Goal: Task Accomplishment & Management: Use online tool/utility

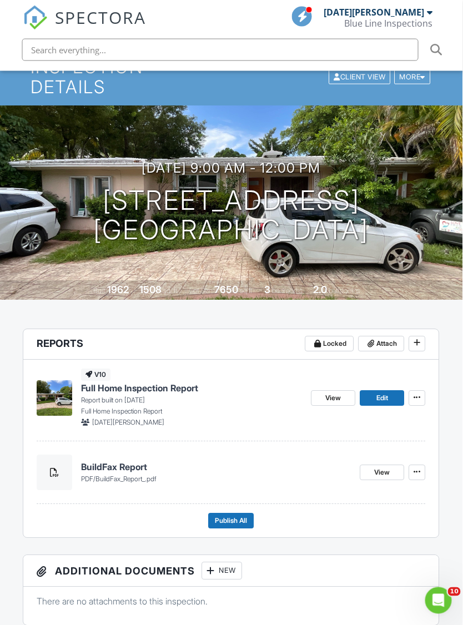
scroll to position [74, 1]
click at [417, 337] on icon at bounding box center [417, 342] width 7 height 11
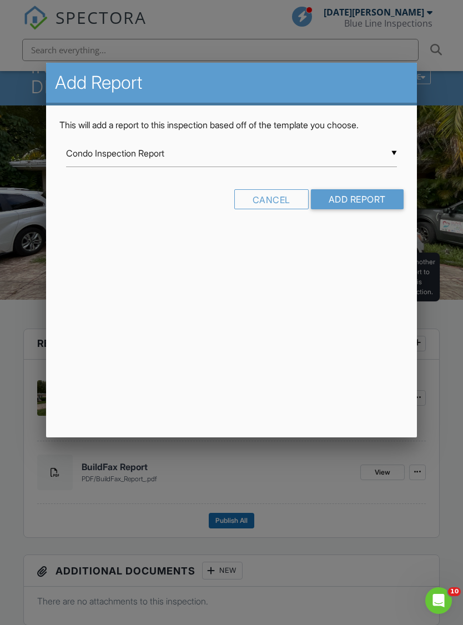
click at [88, 156] on input "Condo Inspection Report" at bounding box center [231, 153] width 330 height 27
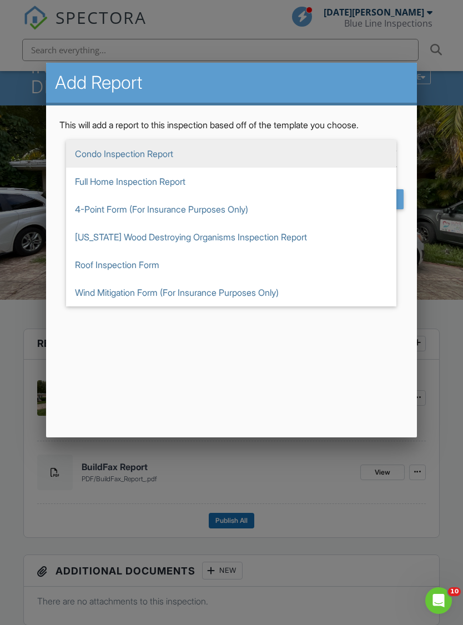
click at [434, 345] on div at bounding box center [231, 335] width 463 height 782
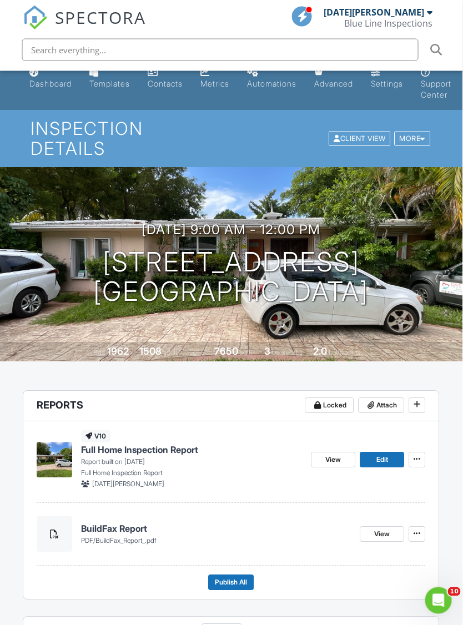
scroll to position [0, 1]
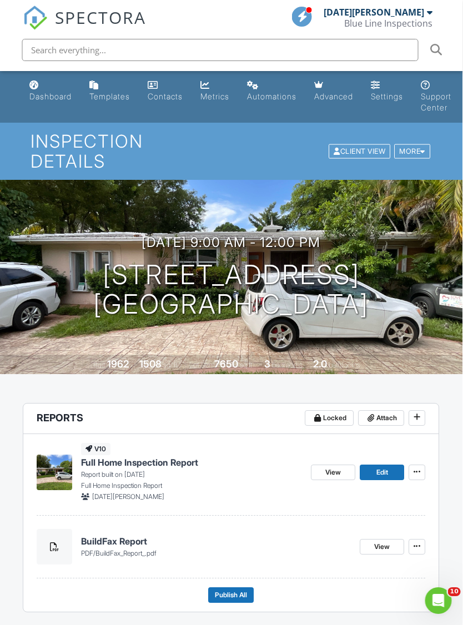
click at [103, 95] on div "Templates" at bounding box center [110, 96] width 41 height 9
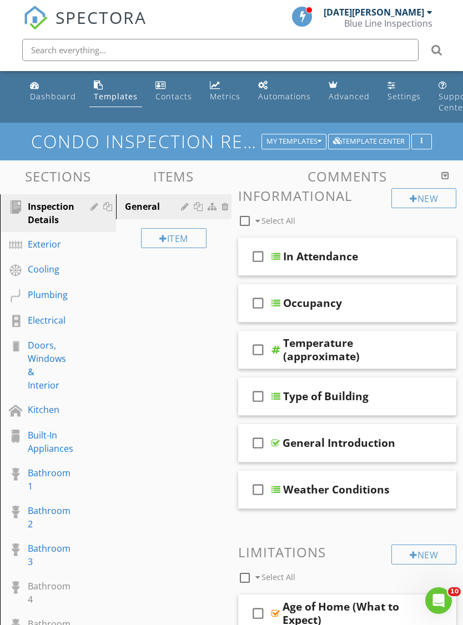
click at [380, 142] on div "Template Center" at bounding box center [369, 142] width 72 height 8
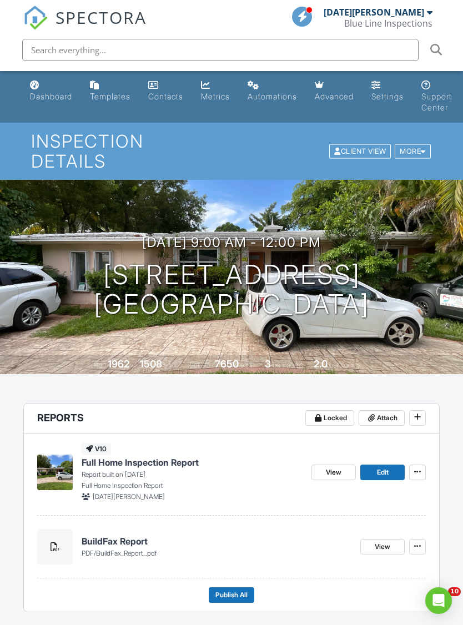
click at [102, 92] on div "Templates" at bounding box center [110, 96] width 41 height 9
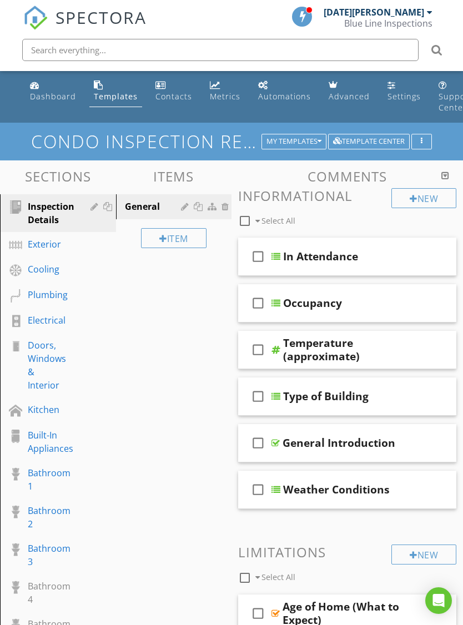
click at [368, 138] on div "Template Center" at bounding box center [369, 142] width 72 height 8
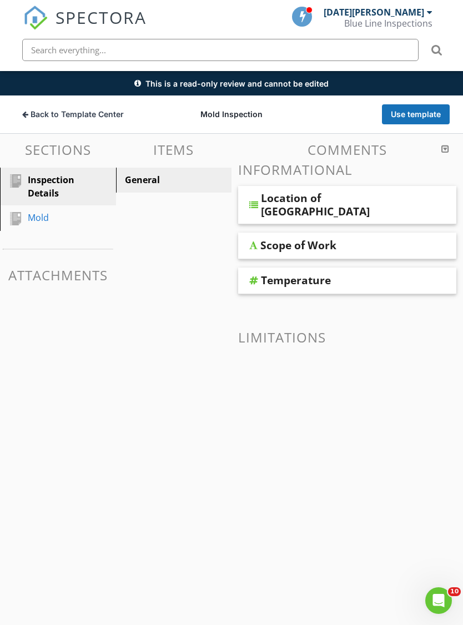
click at [427, 114] on button "Use template" at bounding box center [416, 114] width 68 height 20
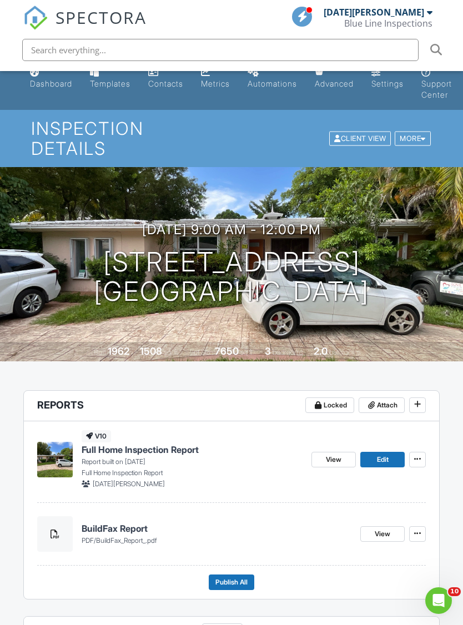
click at [421, 399] on icon at bounding box center [417, 404] width 7 height 11
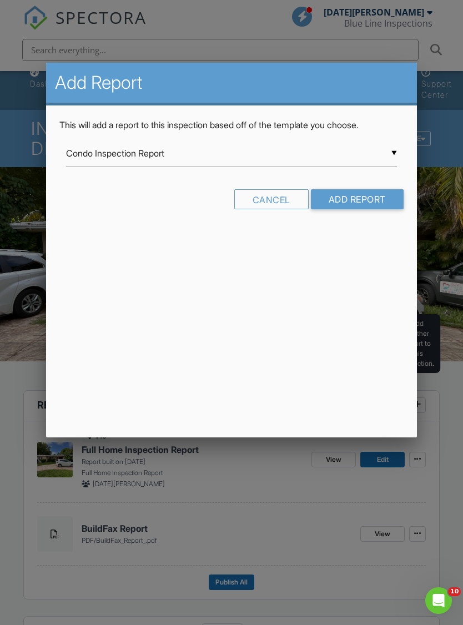
click at [86, 158] on input "Condo Inspection Report" at bounding box center [231, 153] width 330 height 27
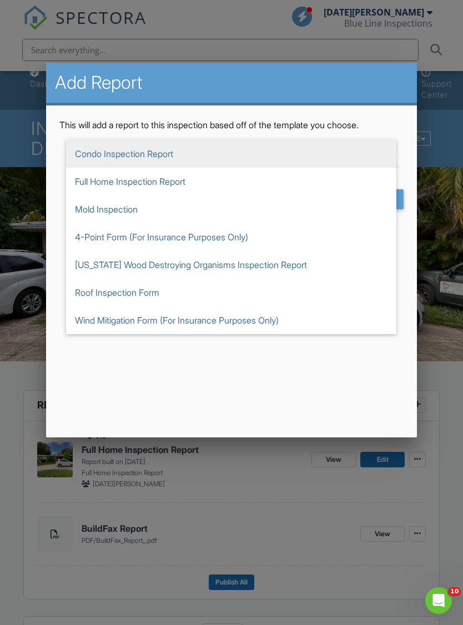
click at [78, 208] on span "Mold Inspection" at bounding box center [231, 210] width 330 height 28
type input "Mold Inspection"
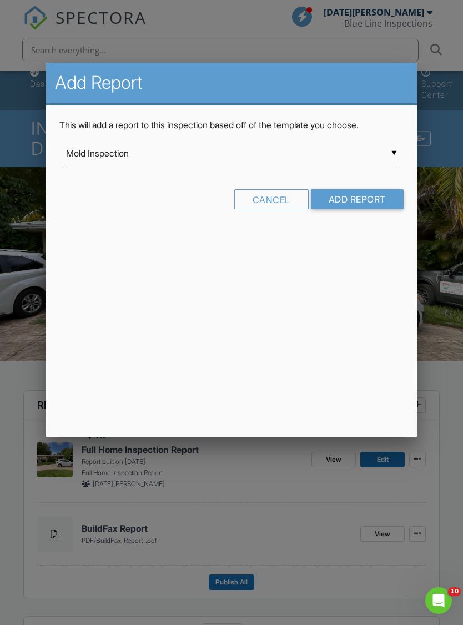
click at [362, 194] on input "Add Report" at bounding box center [357, 199] width 93 height 20
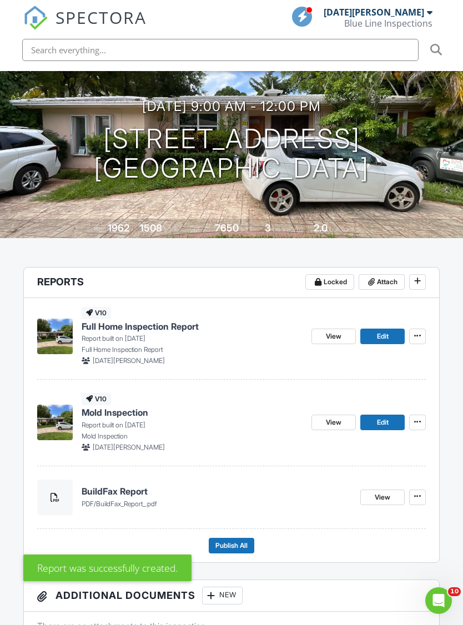
scroll to position [136, 0]
